Goal: Obtain resource: Download file/media

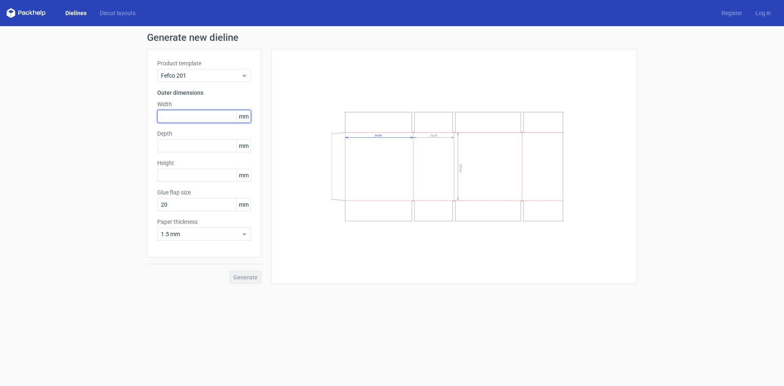
click at [198, 121] on input "text" at bounding box center [204, 116] width 94 height 13
type input "320"
click at [200, 146] on input "text" at bounding box center [204, 145] width 94 height 13
type input "320"
click at [177, 180] on input "text" at bounding box center [204, 175] width 94 height 13
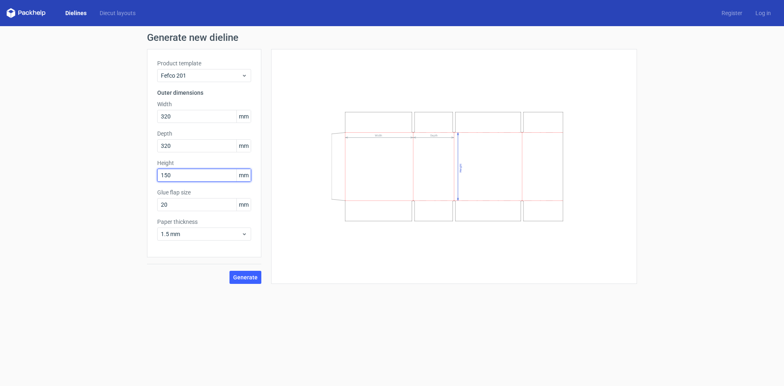
type input "150"
drag, startPoint x: 117, startPoint y: 211, endPoint x: 64, endPoint y: 205, distance: 53.3
click at [66, 205] on div "Generate new dieline Product template Fefco 201 Outer dimensions Width 320 mm D…" at bounding box center [392, 158] width 784 height 264
type input "30"
click at [246, 238] on div "1.5 mm" at bounding box center [204, 233] width 94 height 13
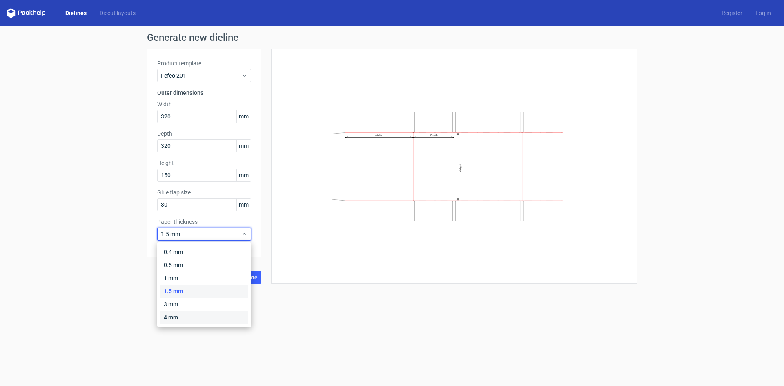
click at [176, 321] on div "4 mm" at bounding box center [203, 317] width 87 height 13
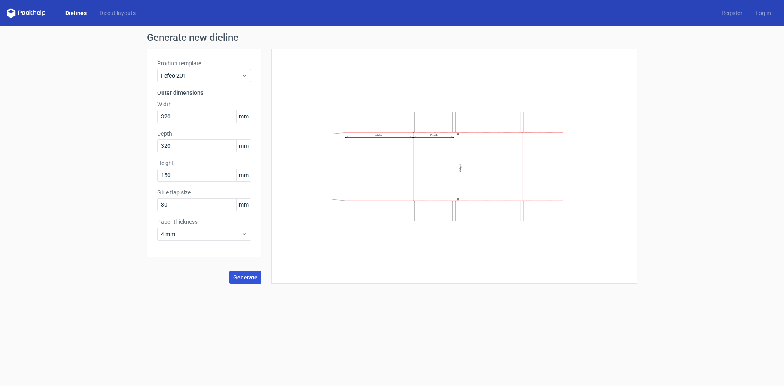
click at [244, 280] on span "Generate" at bounding box center [245, 277] width 24 height 6
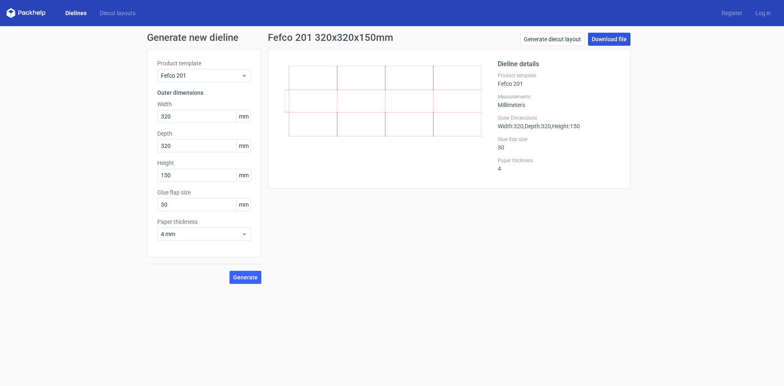
click at [606, 36] on link "Download file" at bounding box center [609, 39] width 42 height 13
click at [525, 325] on form "Generate new dieline Product template Fefco 201 Outer dimensions Width 320 mm D…" at bounding box center [392, 206] width 784 height 360
drag, startPoint x: 202, startPoint y: 171, endPoint x: 97, endPoint y: 162, distance: 106.1
click at [97, 162] on div "Generate new dieline Product template Fefco 201 Outer dimensions Width 320 mm D…" at bounding box center [392, 158] width 784 height 264
type input "120"
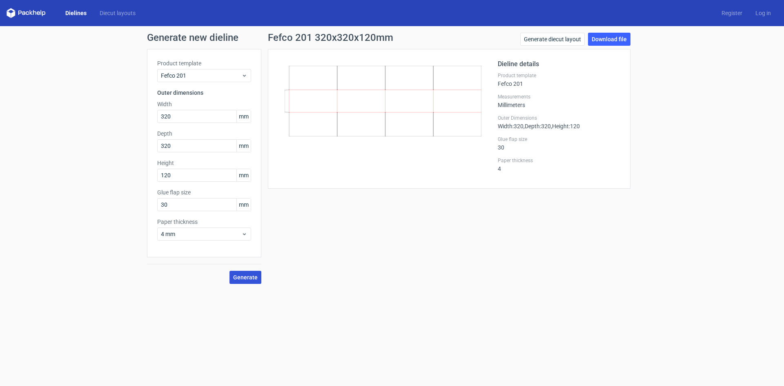
click at [237, 283] on button "Generate" at bounding box center [245, 277] width 32 height 13
